Goal: Use online tool/utility: Utilize a website feature to perform a specific function

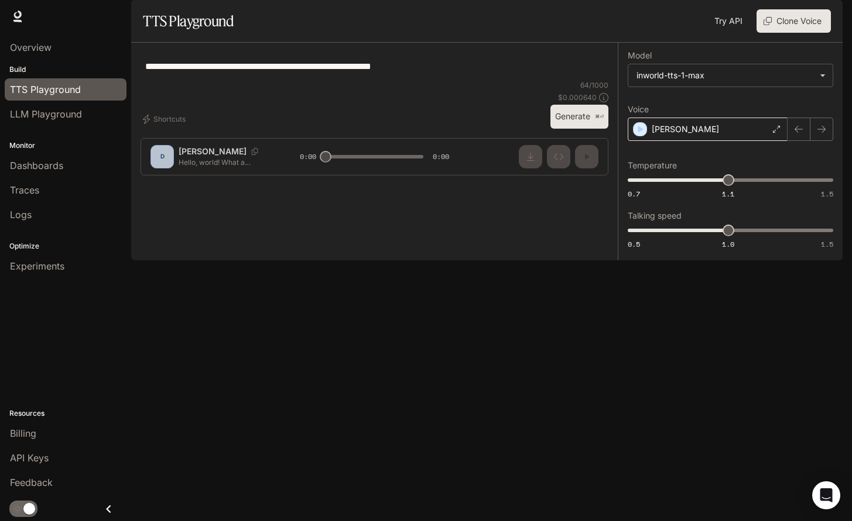
click at [687, 141] on div "[PERSON_NAME]" at bounding box center [707, 129] width 160 height 23
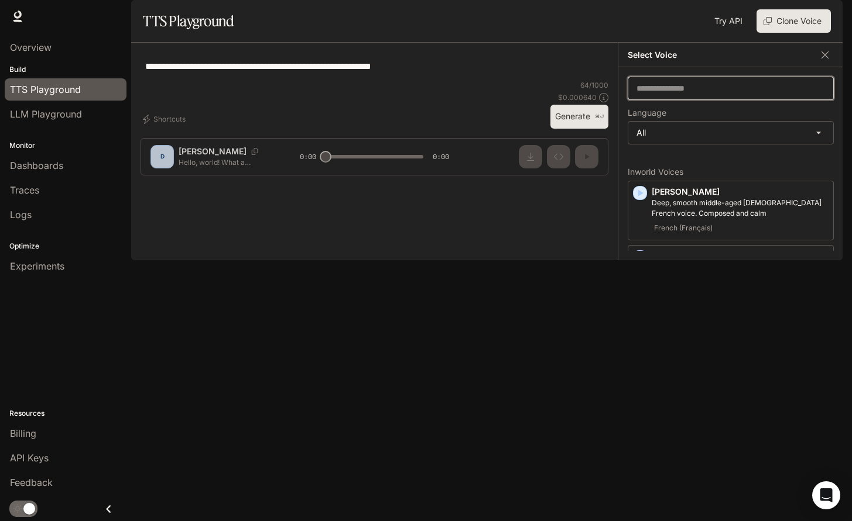
click at [682, 94] on input "text" at bounding box center [730, 89] width 205 height 12
type input "*"
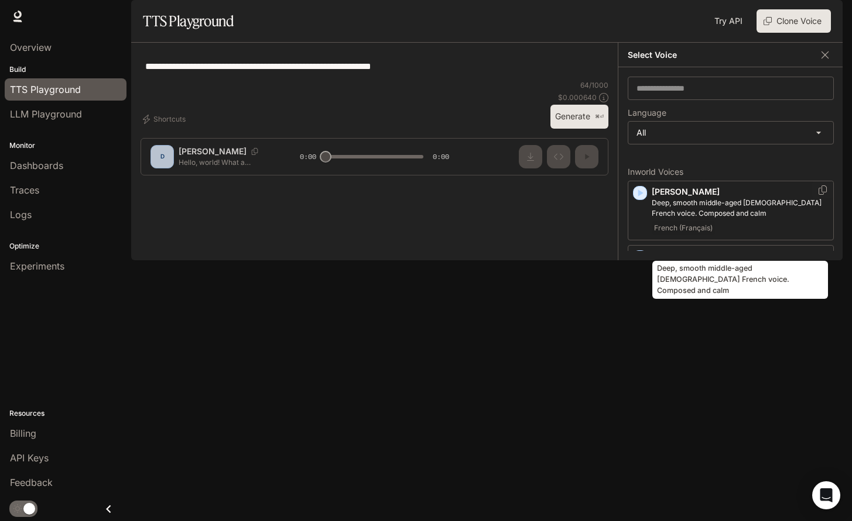
click at [708, 253] on div "Deep, smooth middle-aged [DEMOGRAPHIC_DATA] French voice. Composed and calm" at bounding box center [740, 276] width 178 height 47
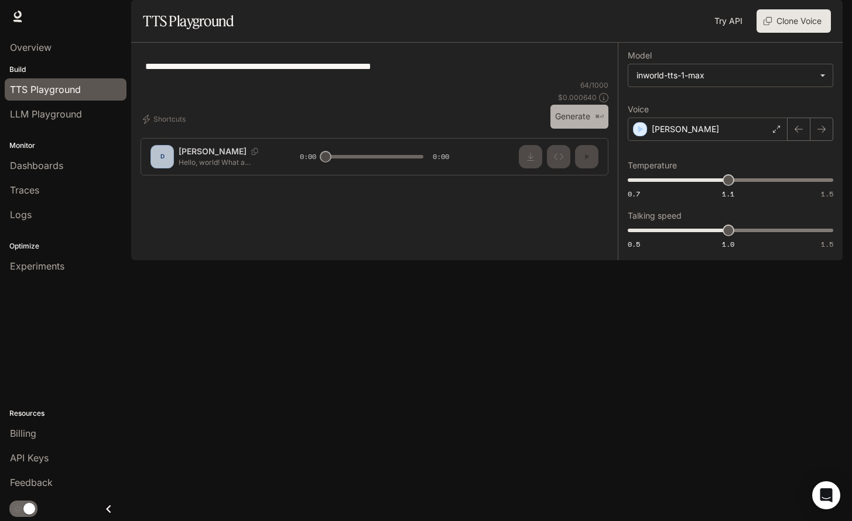
click at [579, 129] on button "Generate ⌘⏎" at bounding box center [579, 117] width 58 height 24
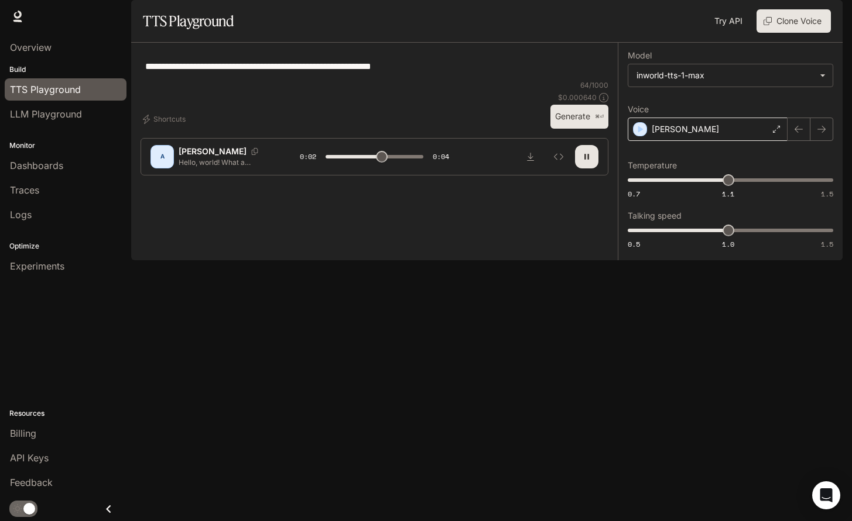
click at [681, 141] on div "[PERSON_NAME]" at bounding box center [707, 129] width 160 height 23
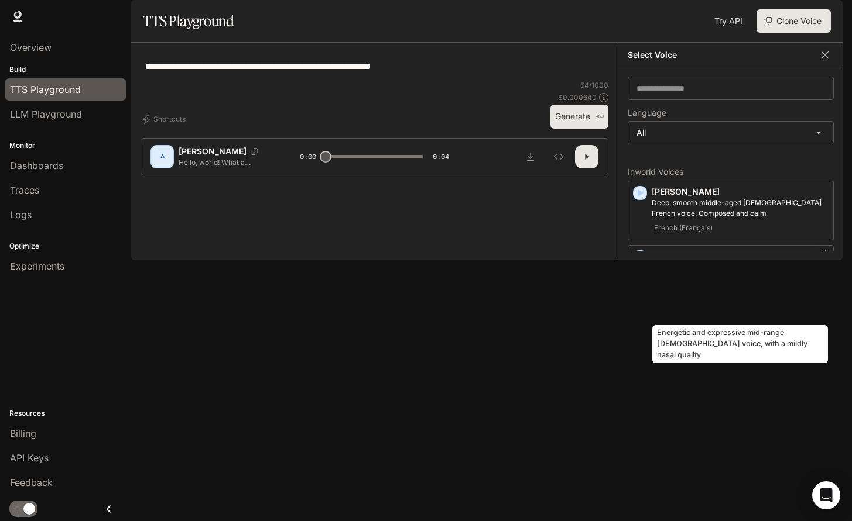
click at [681, 283] on p "Energetic and expressive mid-range [DEMOGRAPHIC_DATA] voice, with a mildly nasa…" at bounding box center [739, 272] width 177 height 21
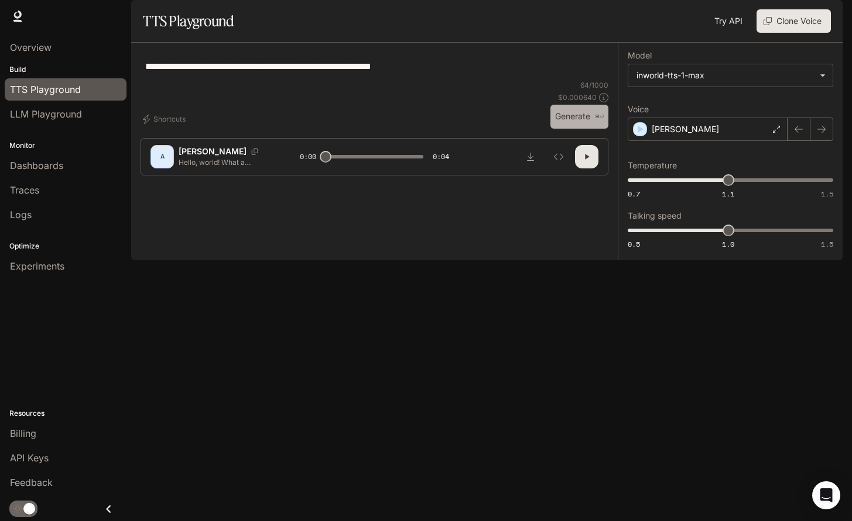
click at [568, 129] on button "Generate ⌘⏎" at bounding box center [579, 117] width 58 height 24
click at [681, 141] on div "[PERSON_NAME]" at bounding box center [707, 129] width 160 height 23
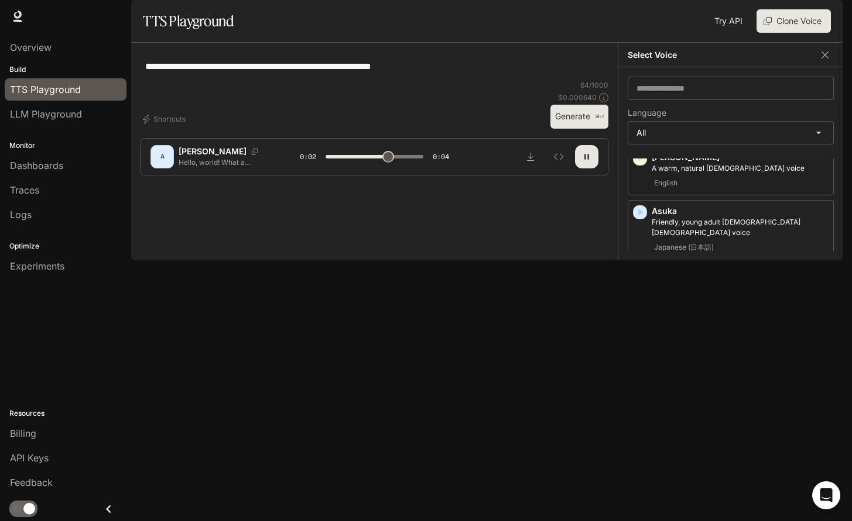
scroll to position [168, 0]
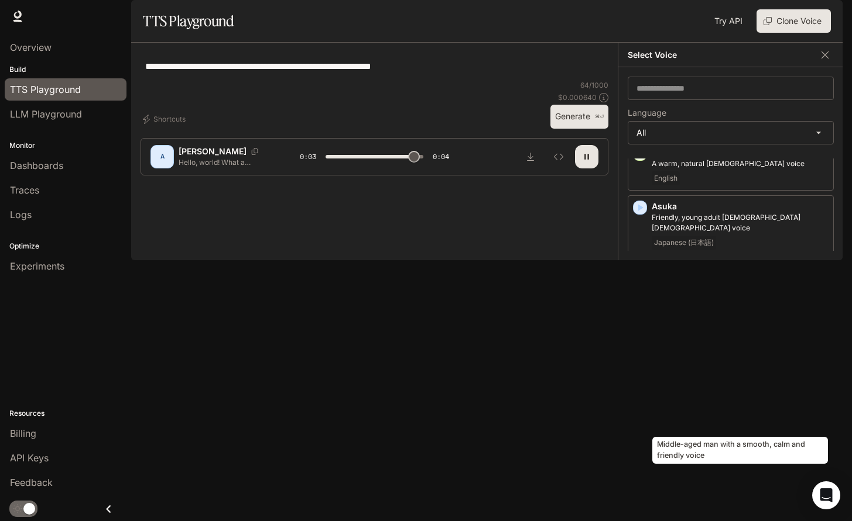
click at [676, 416] on p "Middle-aged man with a smooth, calm and friendly voice" at bounding box center [739, 405] width 177 height 21
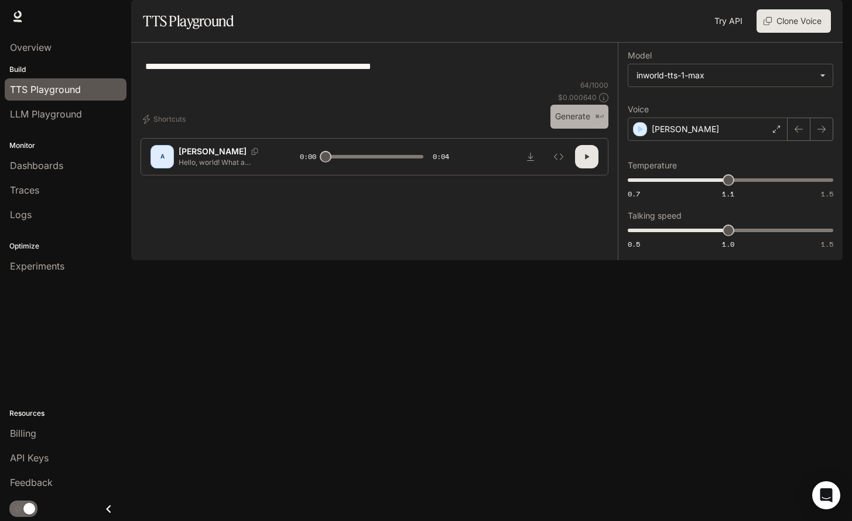
click at [589, 129] on button "Generate ⌘⏎" at bounding box center [579, 117] width 58 height 24
click at [719, 141] on div "[PERSON_NAME]" at bounding box center [707, 129] width 160 height 23
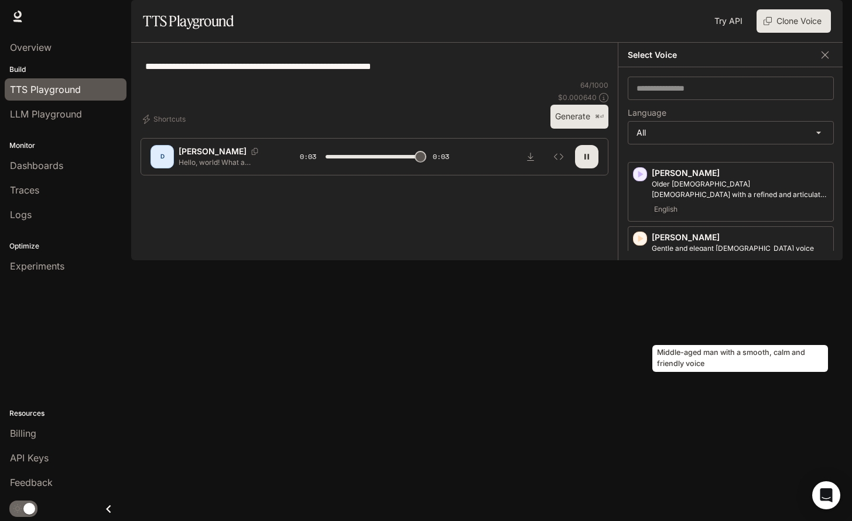
type input "*"
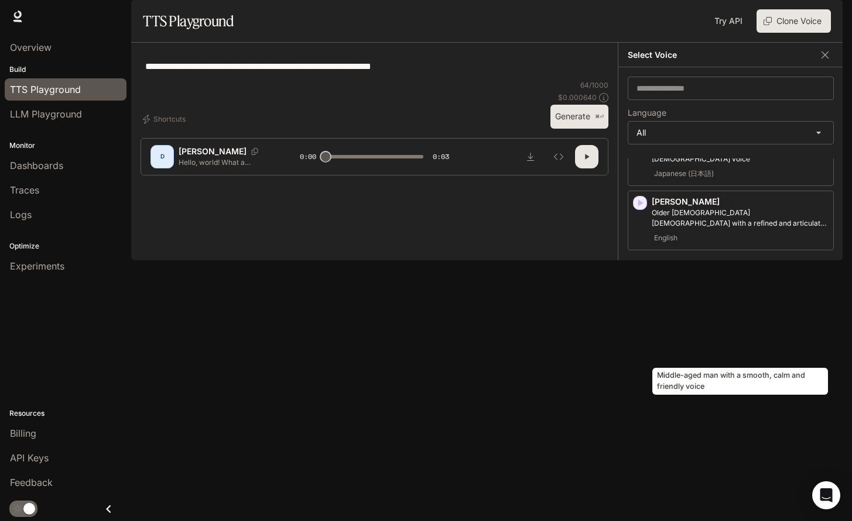
click at [681, 342] on p "Middle-aged man with a smooth, calm and friendly voice" at bounding box center [739, 336] width 177 height 21
